Goal: Information Seeking & Learning: Check status

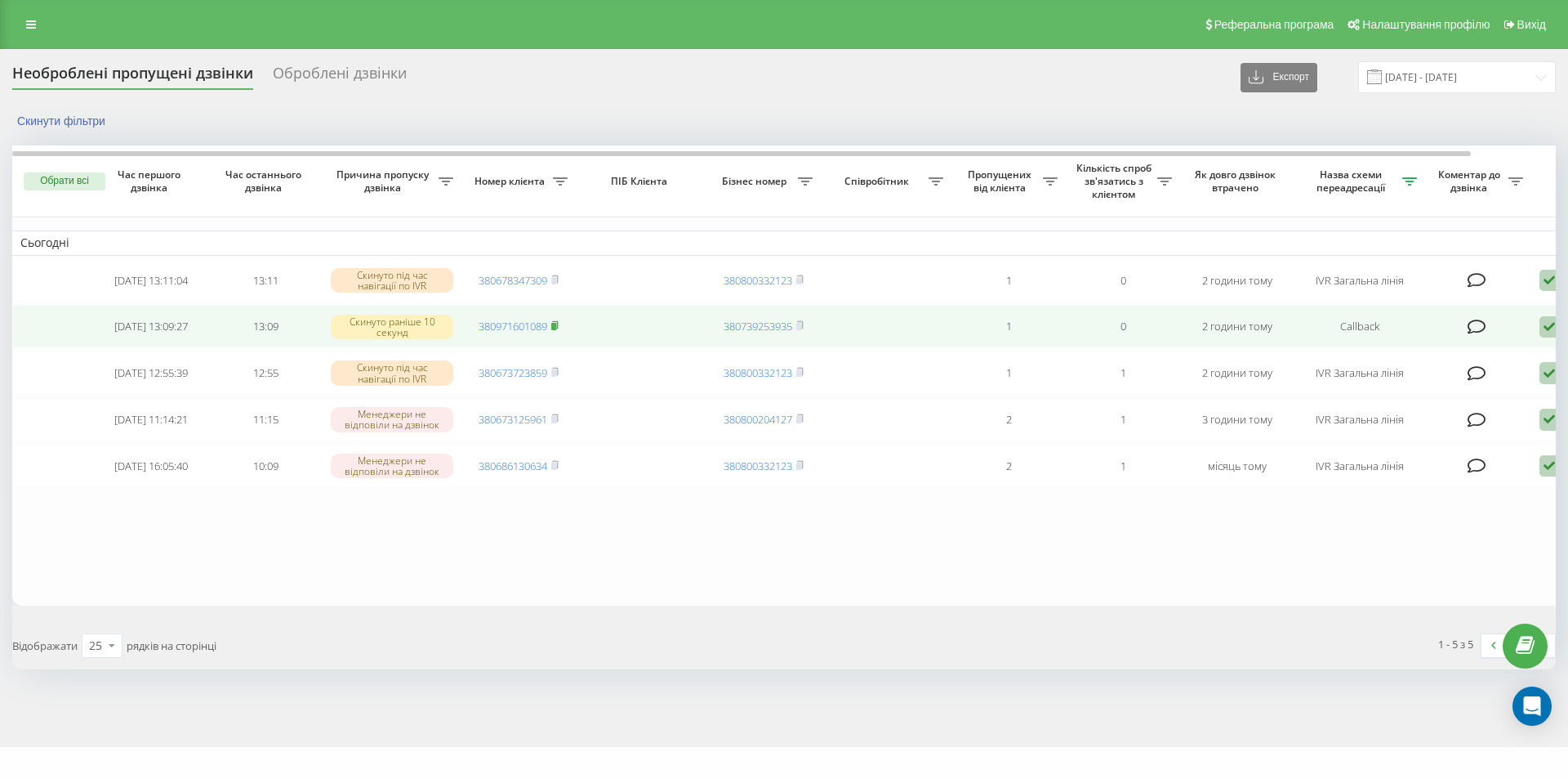
click at [554, 330] on rect at bounding box center [553, 326] width 5 height 8
click at [556, 327] on rect at bounding box center [553, 326] width 5 height 8
click at [872, 348] on td at bounding box center [886, 326] width 130 height 43
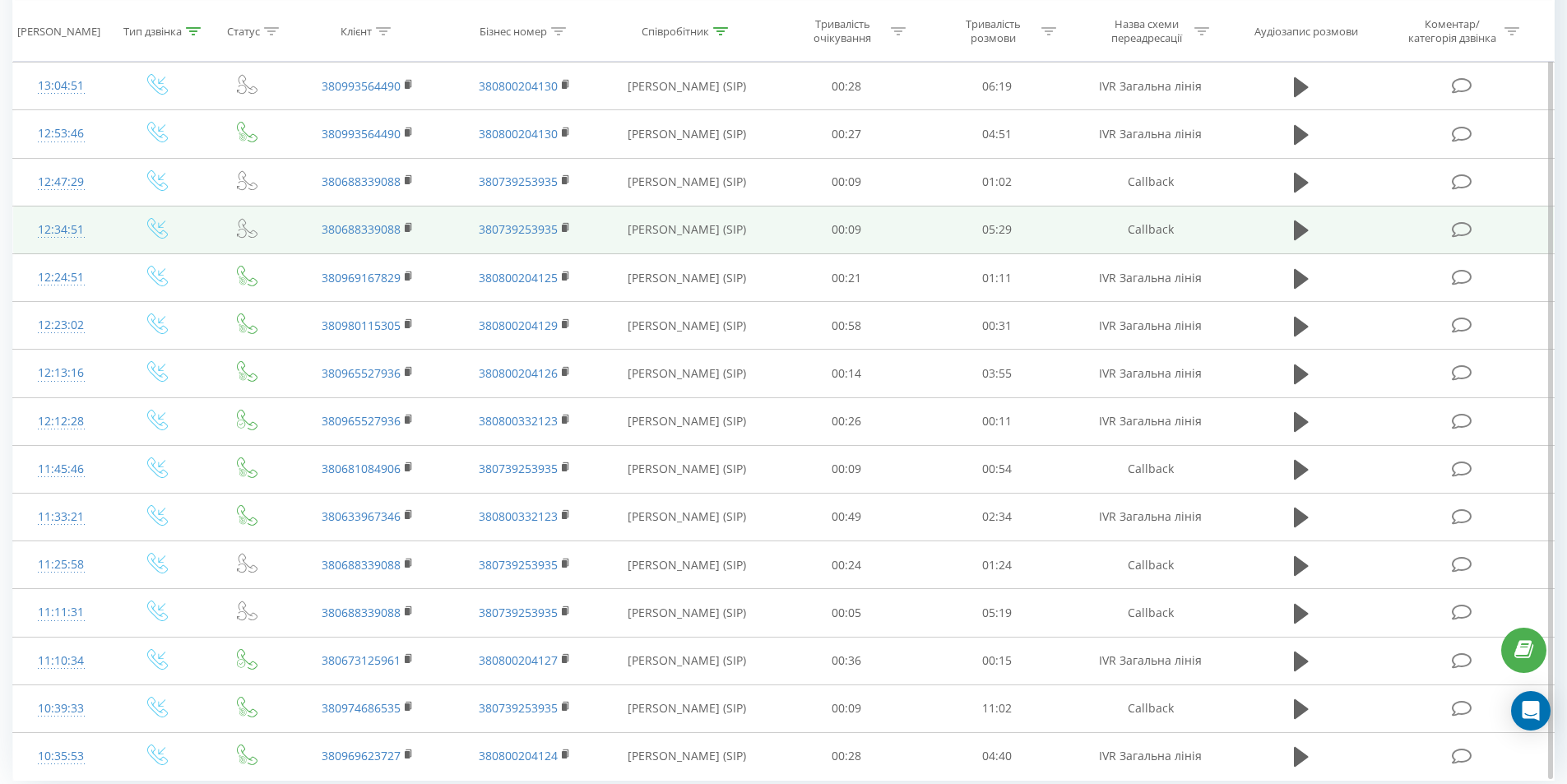
scroll to position [720, 0]
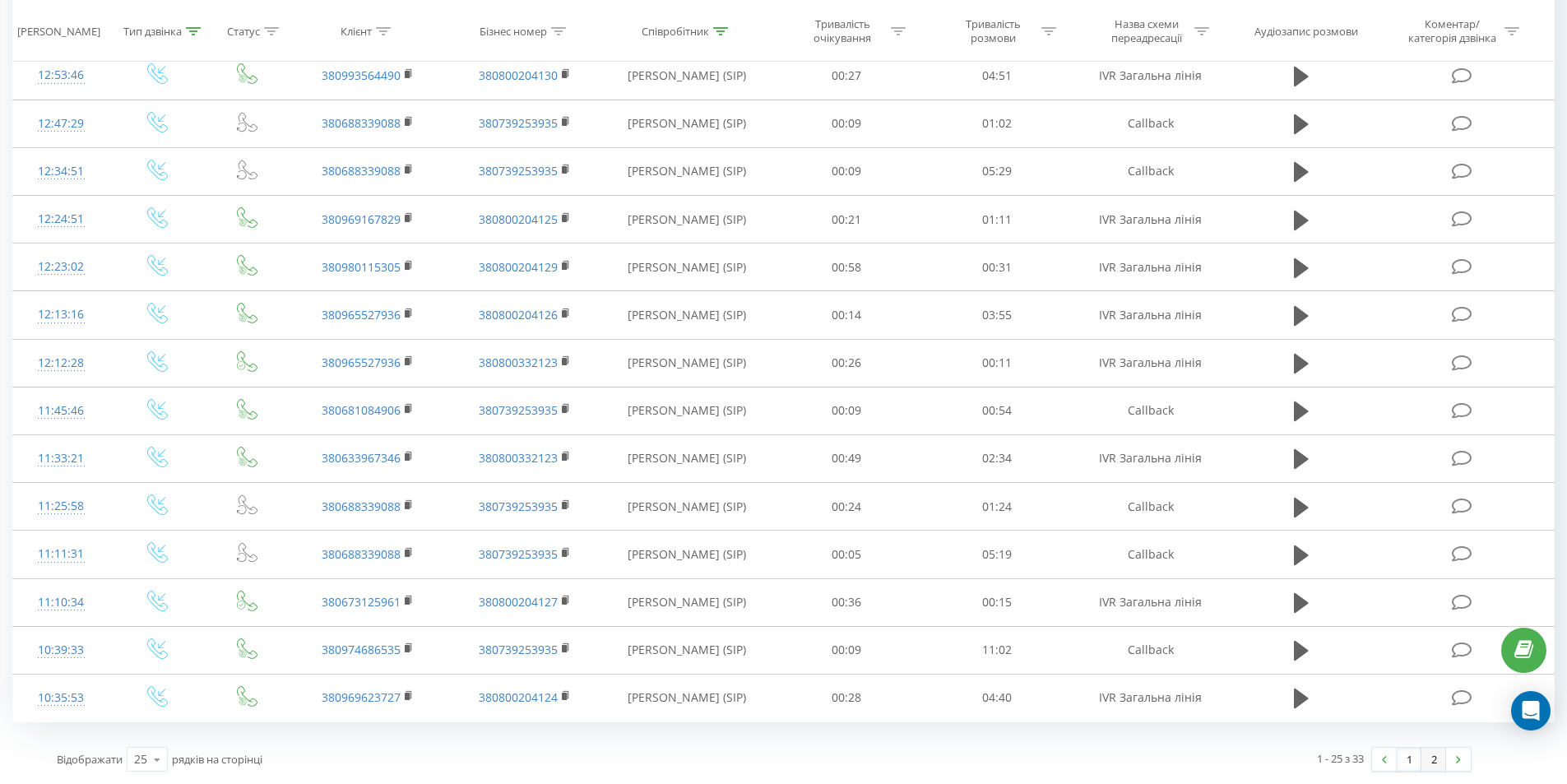
click at [1429, 755] on link "2" at bounding box center [1434, 759] width 25 height 23
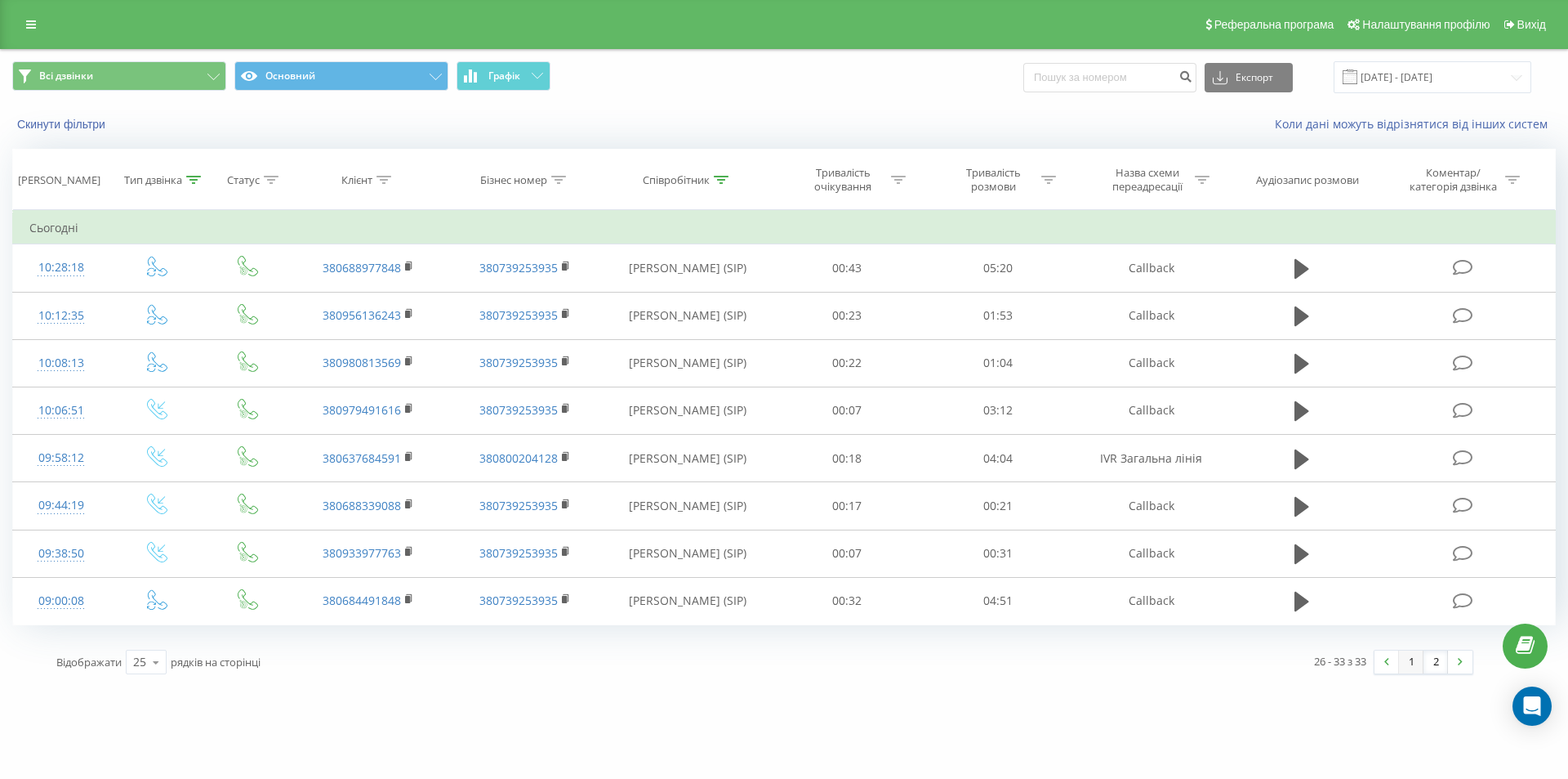
click at [1412, 661] on link "1" at bounding box center [1410, 661] width 24 height 22
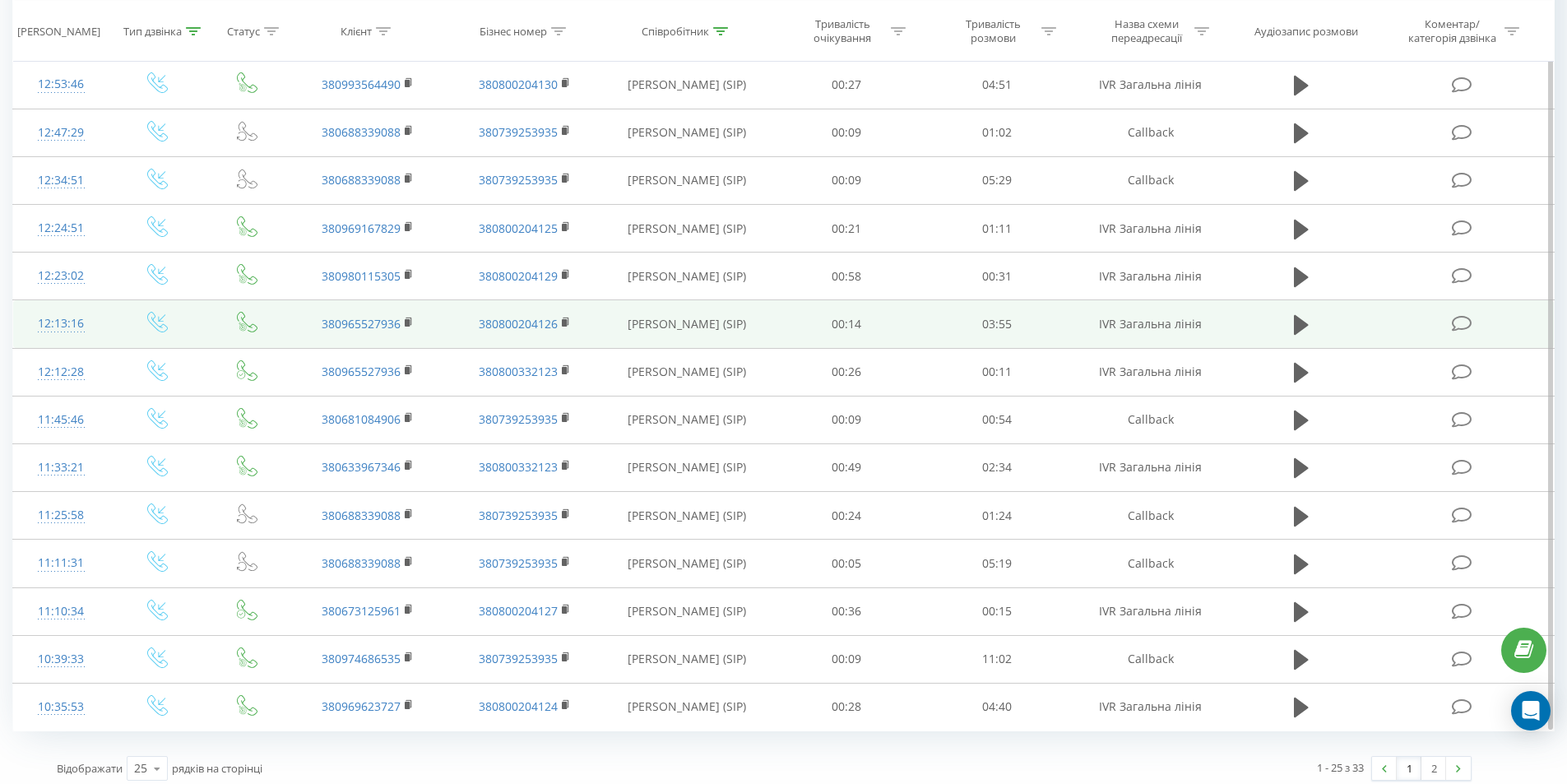
scroll to position [720, 0]
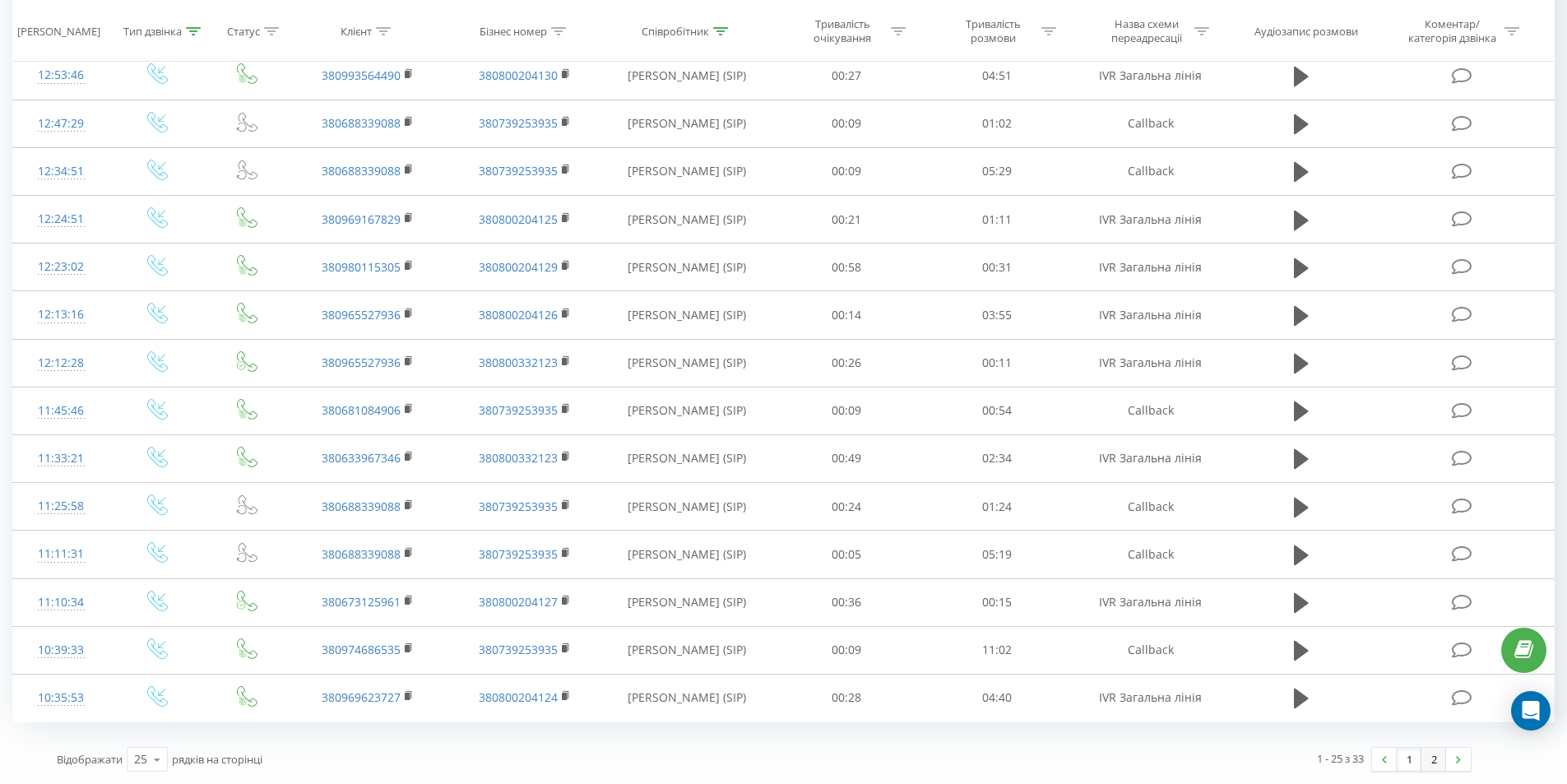
click at [1431, 762] on link "2" at bounding box center [1434, 759] width 25 height 23
